Goal: Task Accomplishment & Management: Use online tool/utility

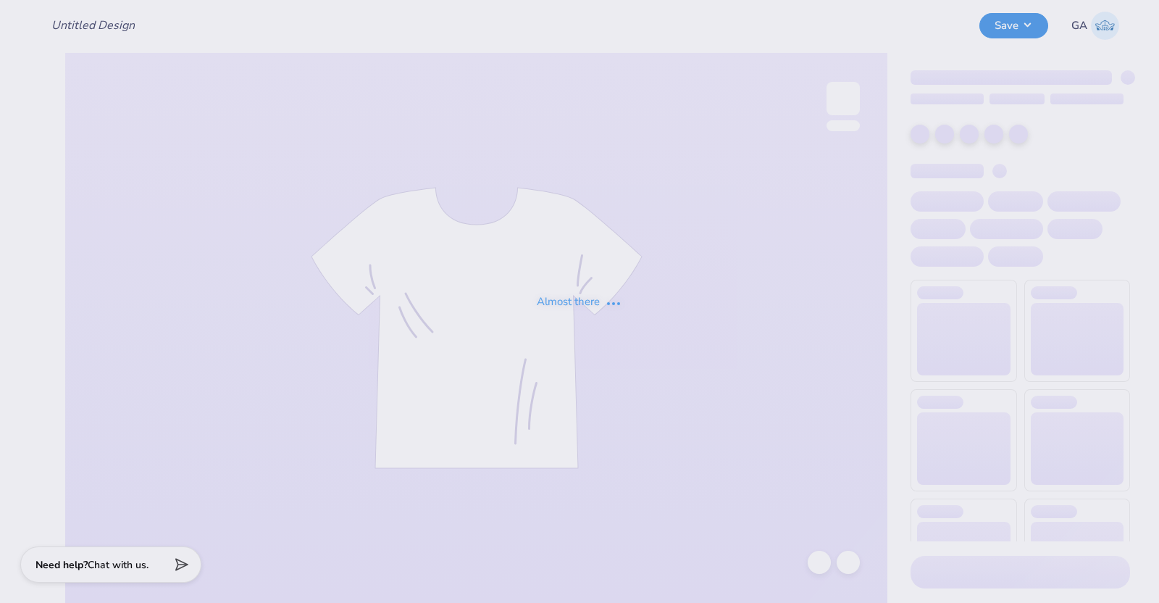
type input "[PERSON_NAME] : TexasTechPreNursingAssociation (PNA)"
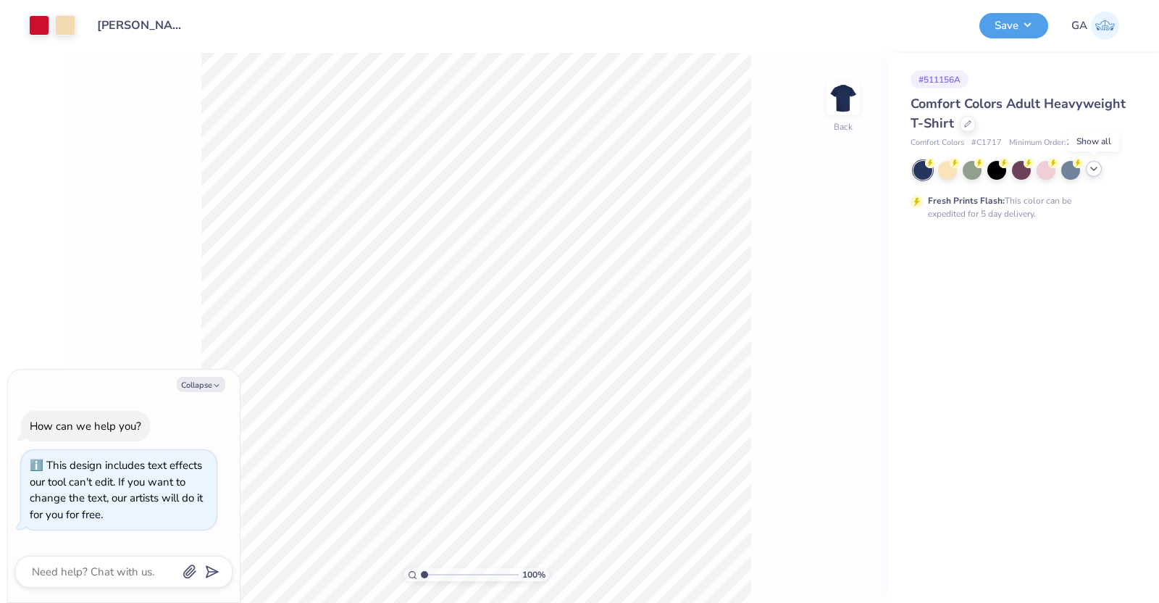
click at [1091, 165] on icon at bounding box center [1094, 169] width 12 height 12
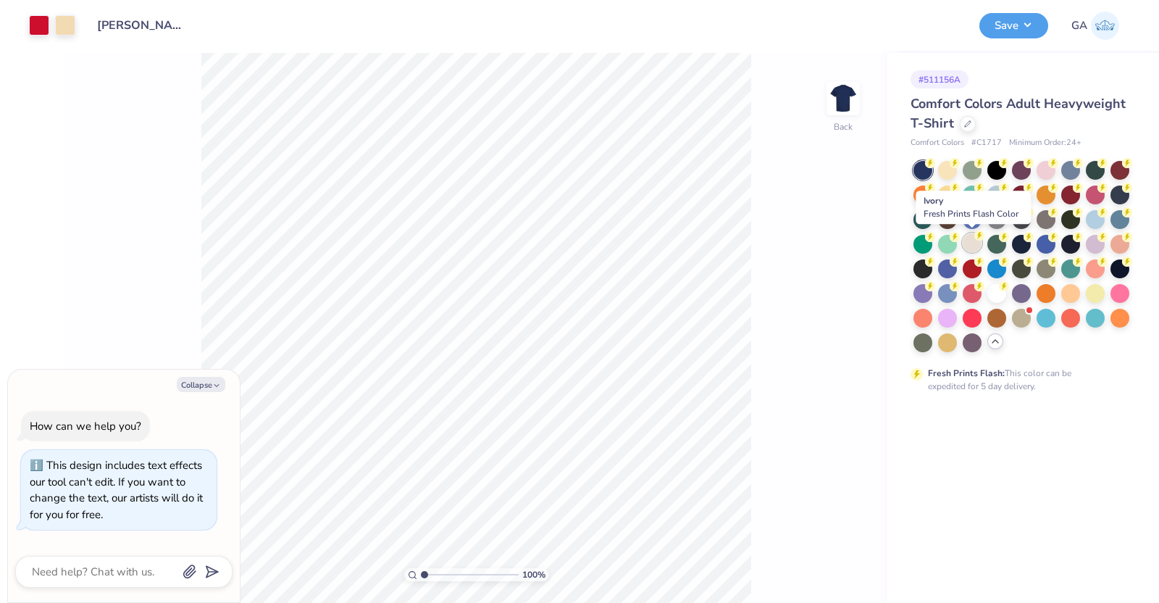
click at [967, 243] on div at bounding box center [972, 242] width 19 height 19
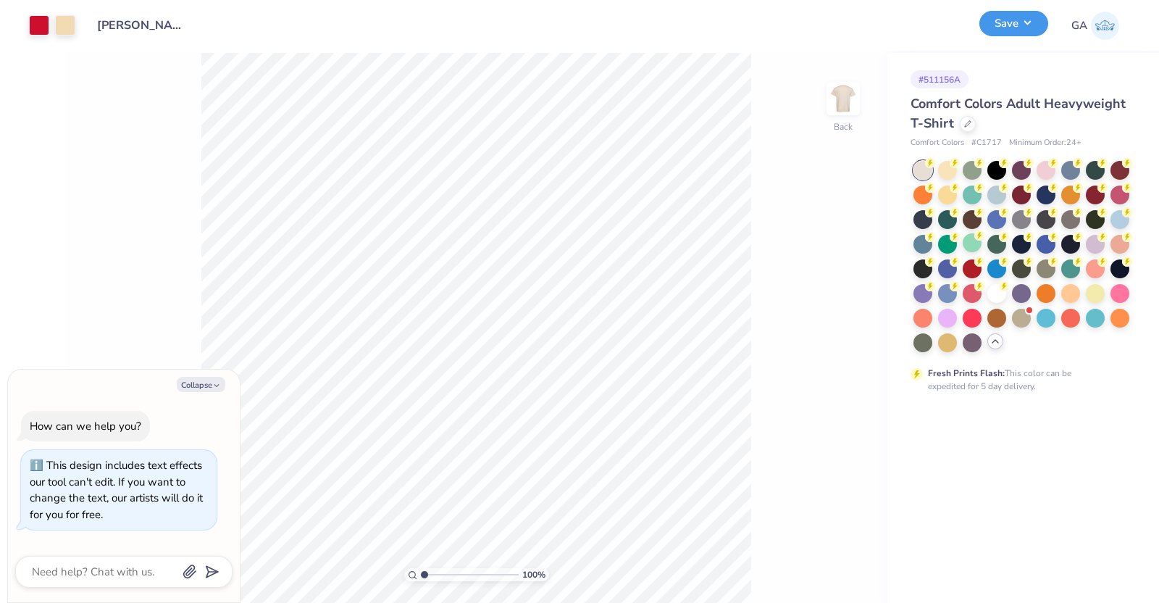
click at [1033, 25] on button "Save" at bounding box center [1014, 23] width 69 height 25
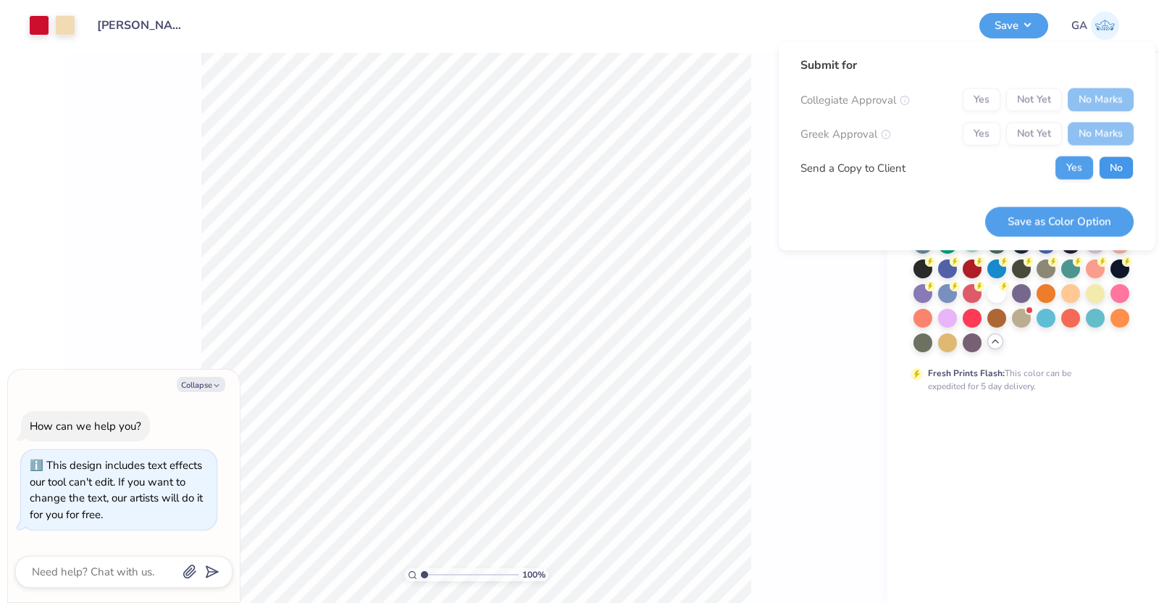
click at [1109, 160] on button "No" at bounding box center [1116, 168] width 35 height 23
click at [1059, 220] on button "Save as Color Option" at bounding box center [1060, 222] width 149 height 30
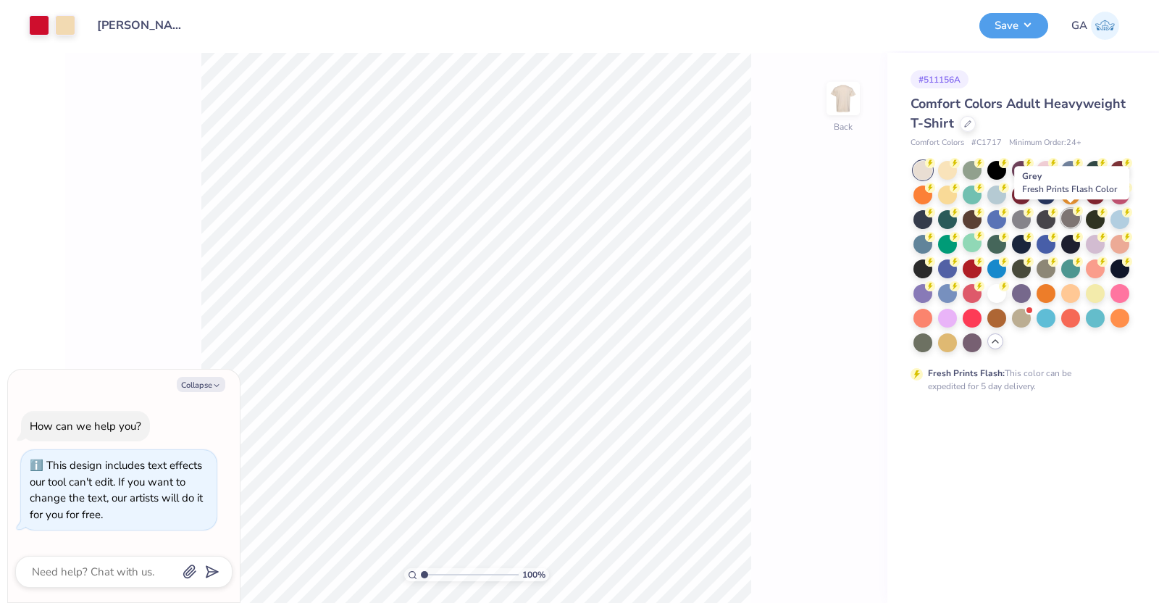
click at [1077, 219] on div at bounding box center [1071, 218] width 19 height 19
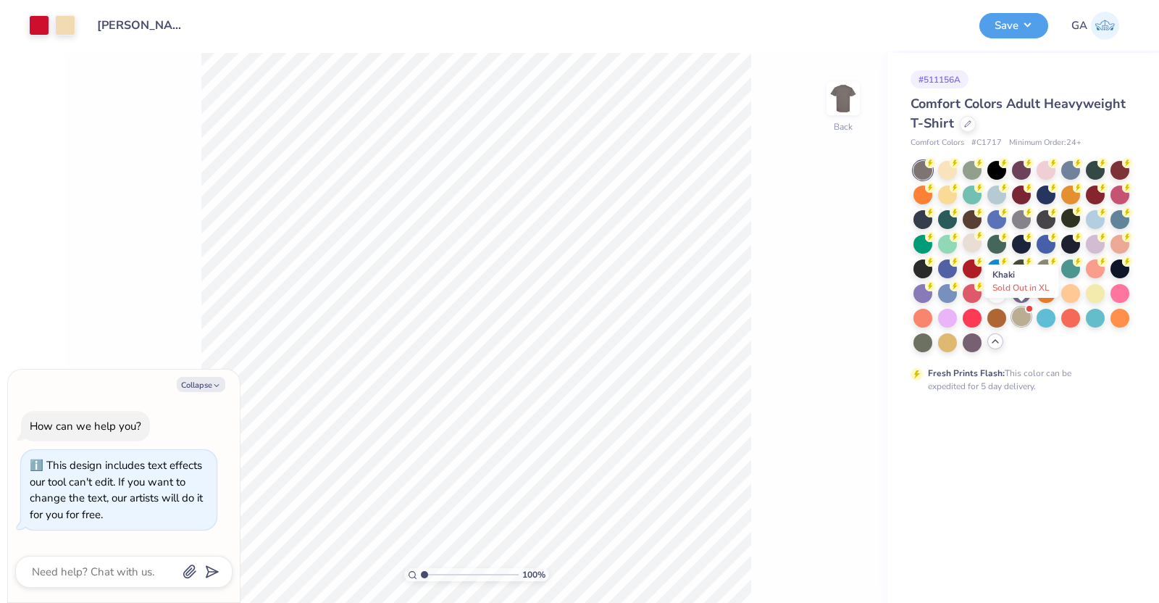
click at [1017, 319] on div at bounding box center [1021, 316] width 19 height 19
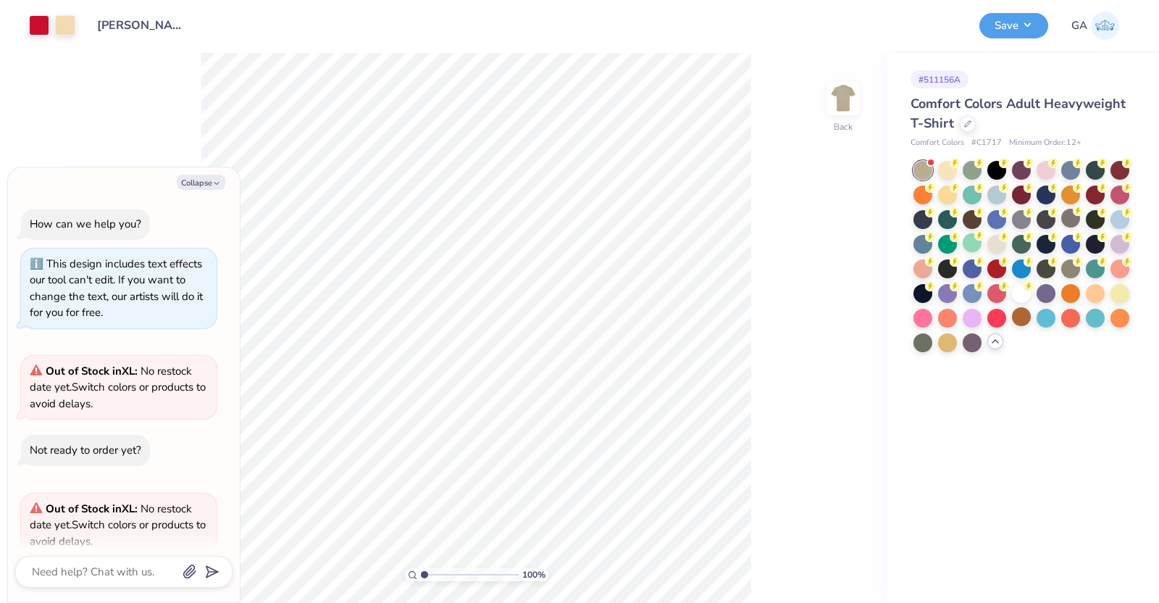
type textarea "x"
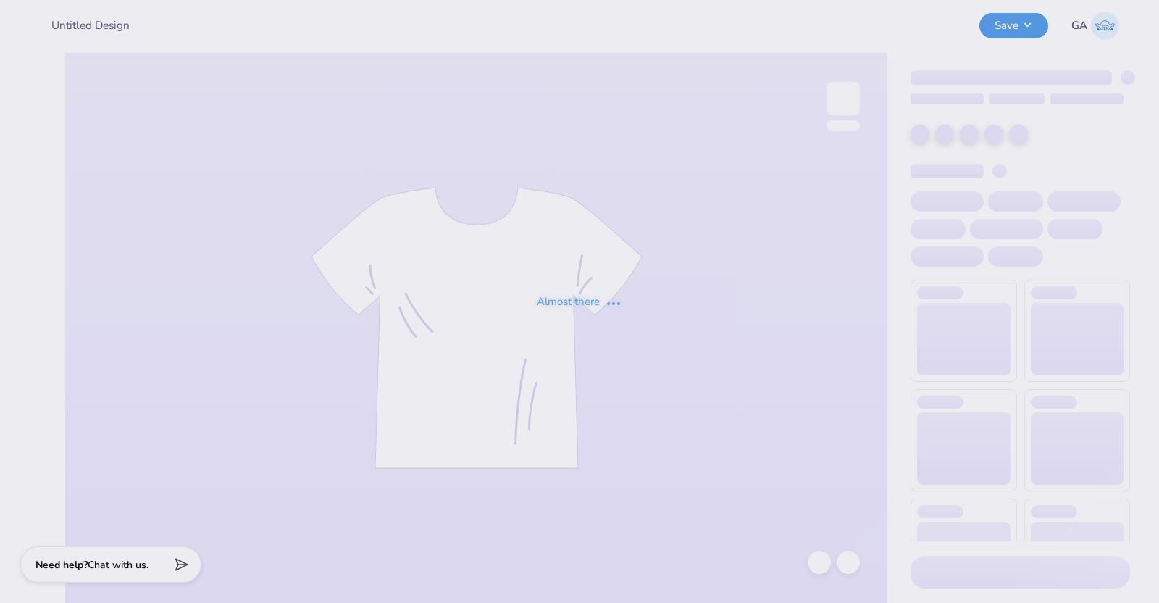
type input "[PERSON_NAME] : TexasTechPreNursingAssociation (PNA)"
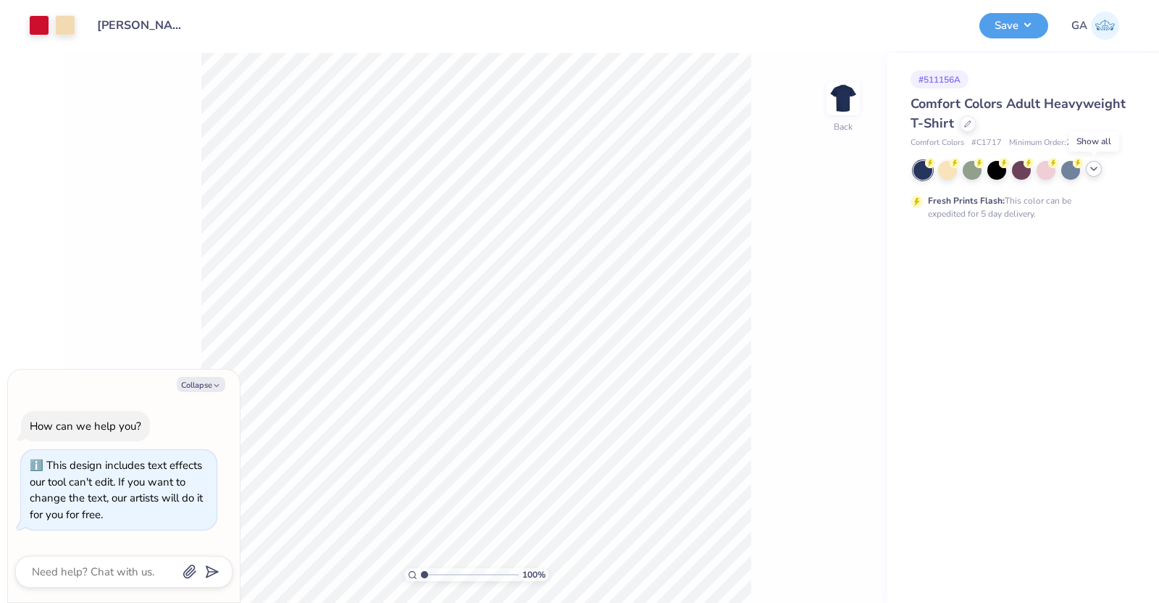
click at [1096, 172] on icon at bounding box center [1094, 169] width 12 height 12
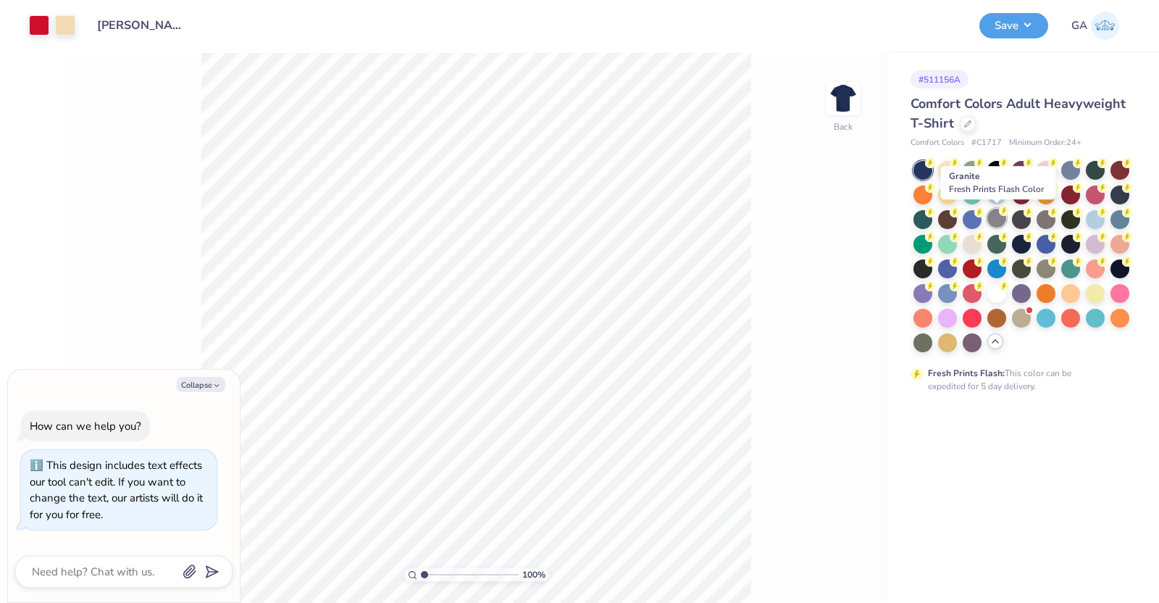
click at [998, 220] on div at bounding box center [997, 218] width 19 height 19
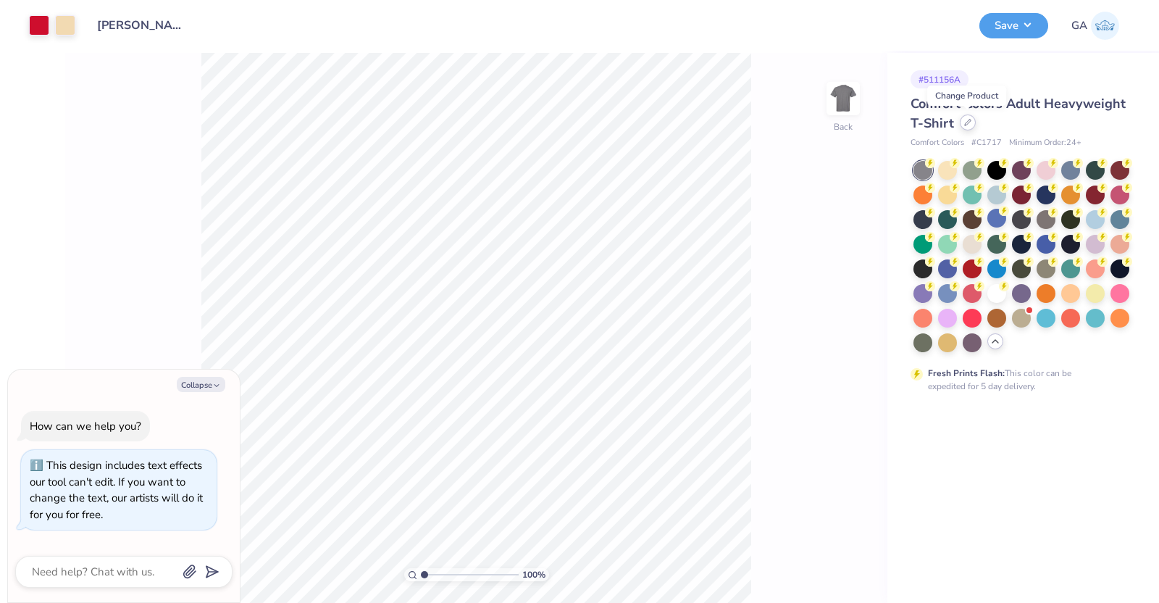
click at [962, 125] on div at bounding box center [968, 122] width 16 height 16
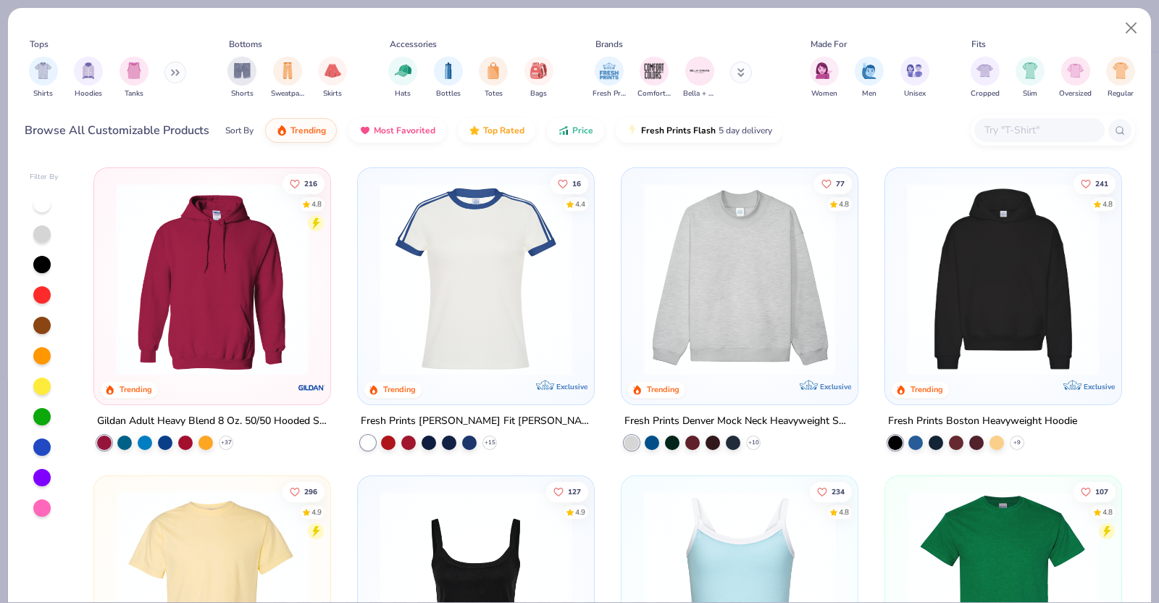
scroll to position [3, 0]
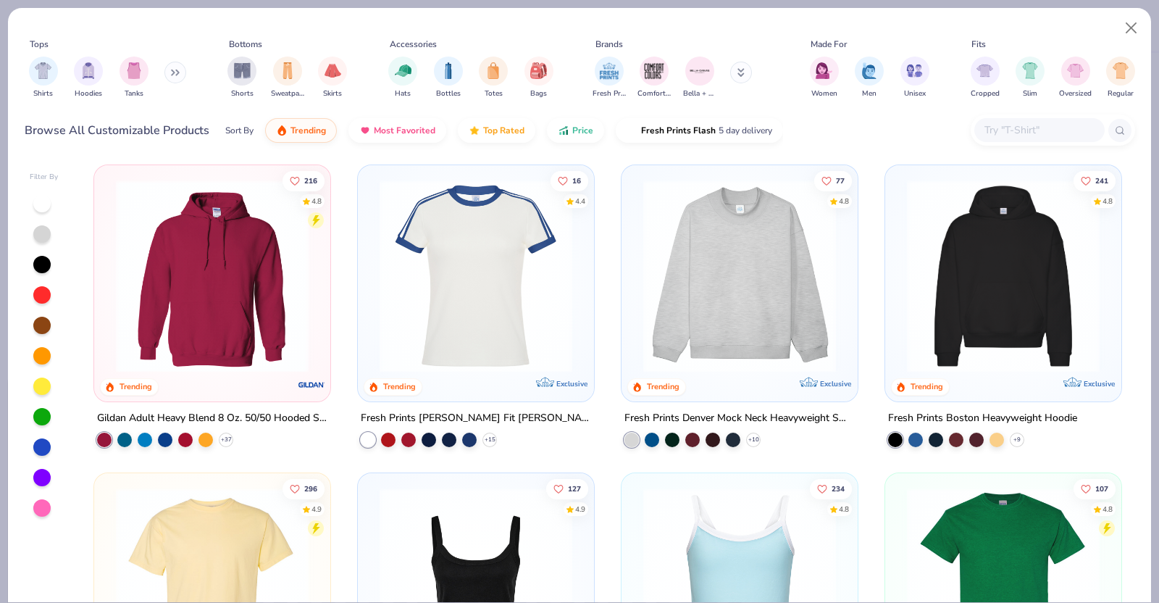
click at [241, 535] on img at bounding box center [212, 584] width 207 height 193
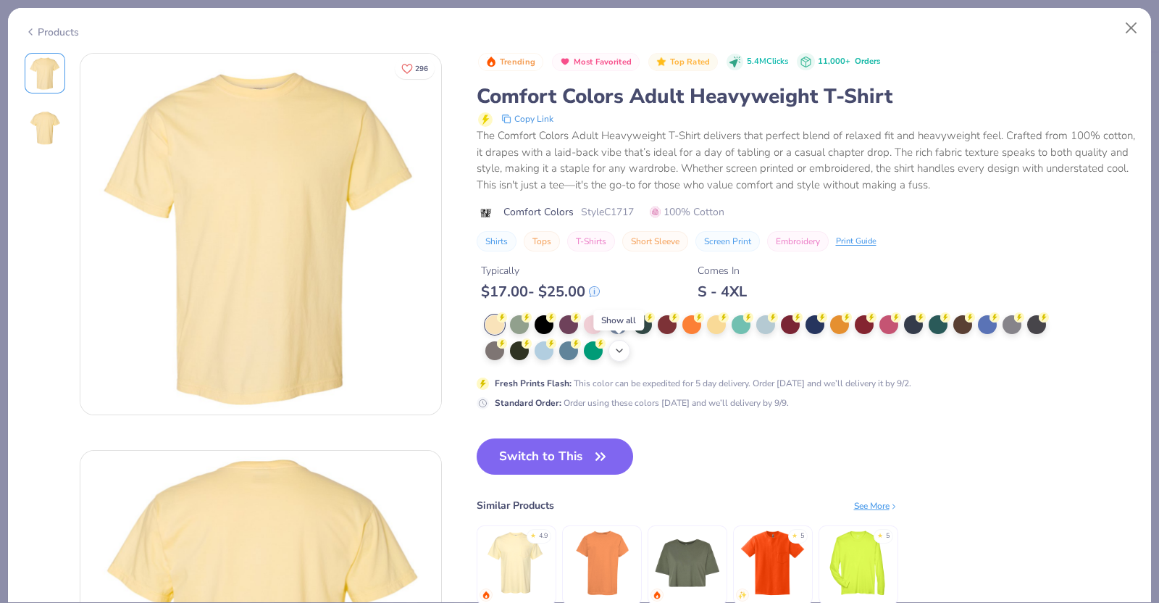
click at [618, 351] on polyline at bounding box center [620, 350] width 6 height 3
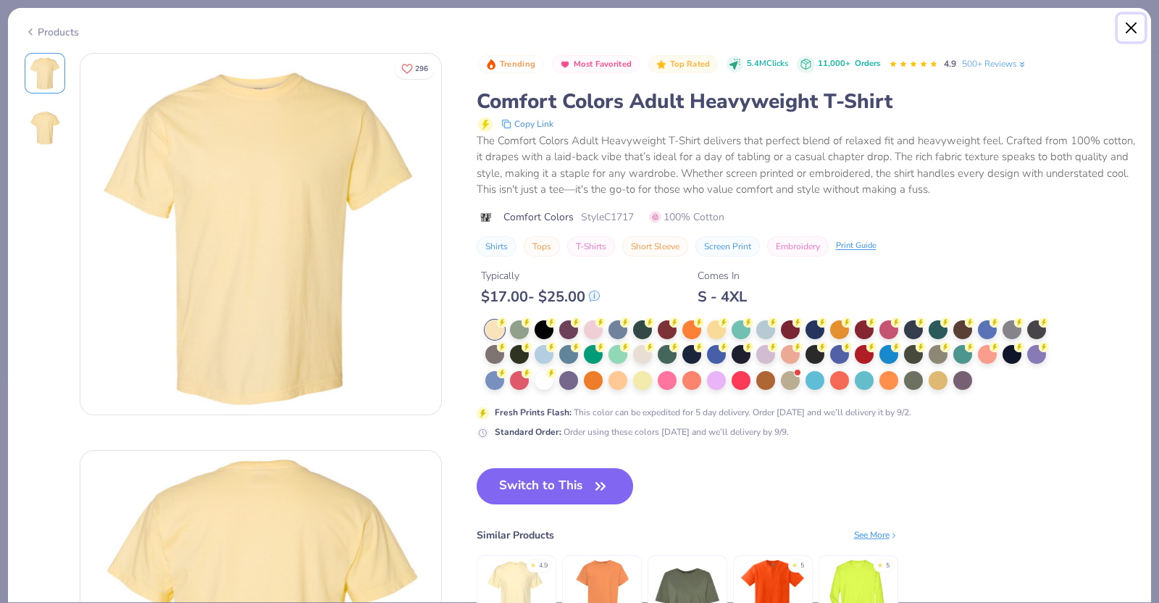
click at [1129, 24] on button "Close" at bounding box center [1132, 28] width 28 height 28
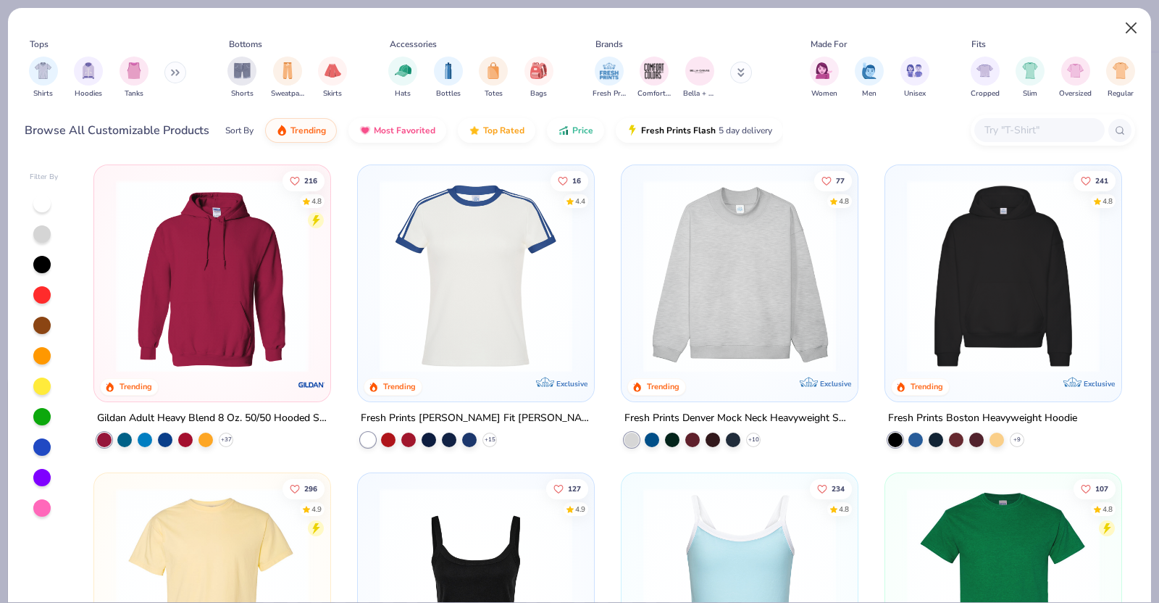
type textarea "x"
